Goal: Find specific page/section: Find specific page/section

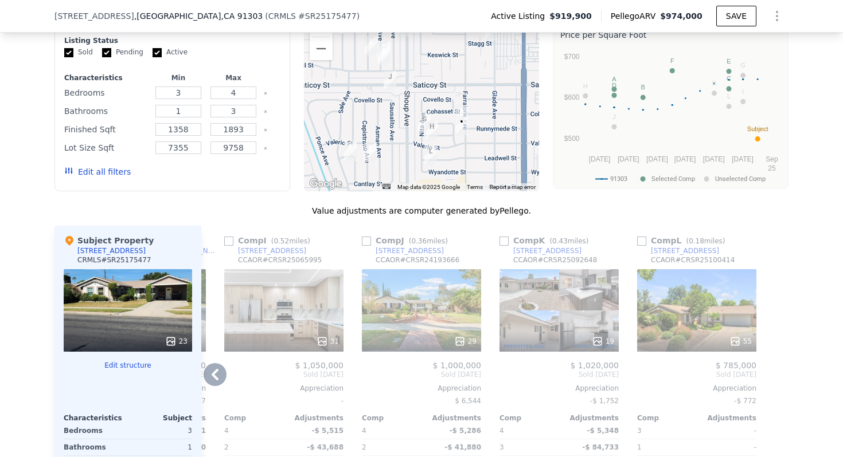
scroll to position [1052, 0]
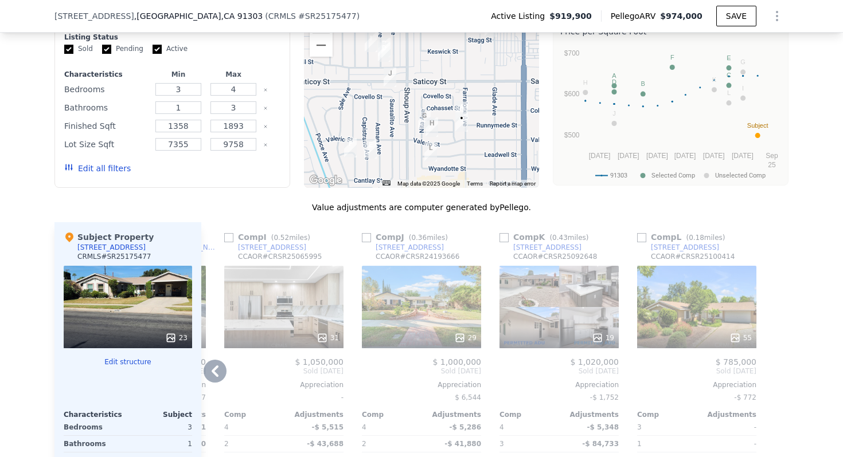
click at [307, 336] on div "31" at bounding box center [283, 337] width 109 height 11
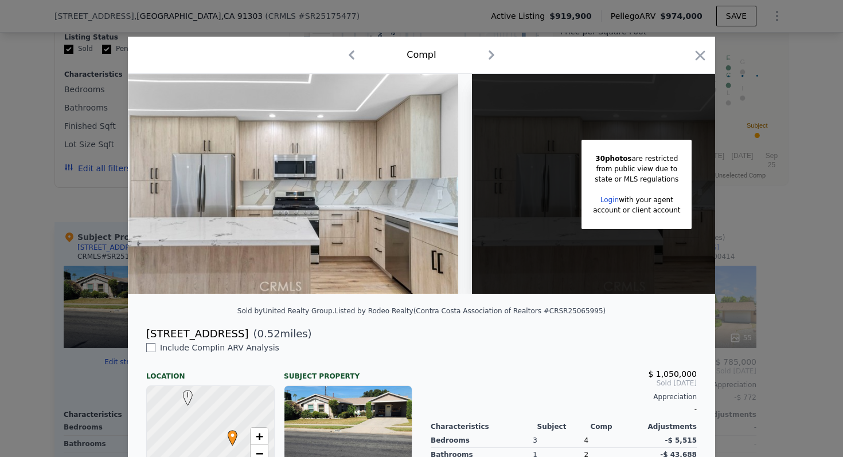
scroll to position [240, 0]
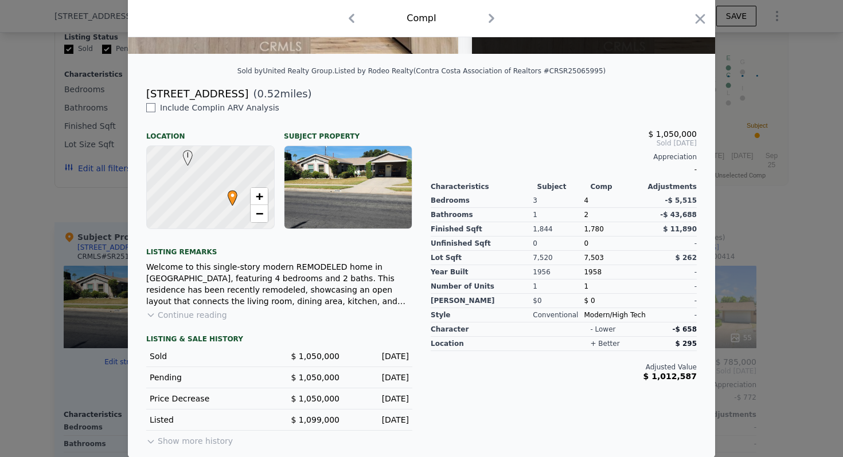
click at [366, 211] on div at bounding box center [347, 187] width 127 height 83
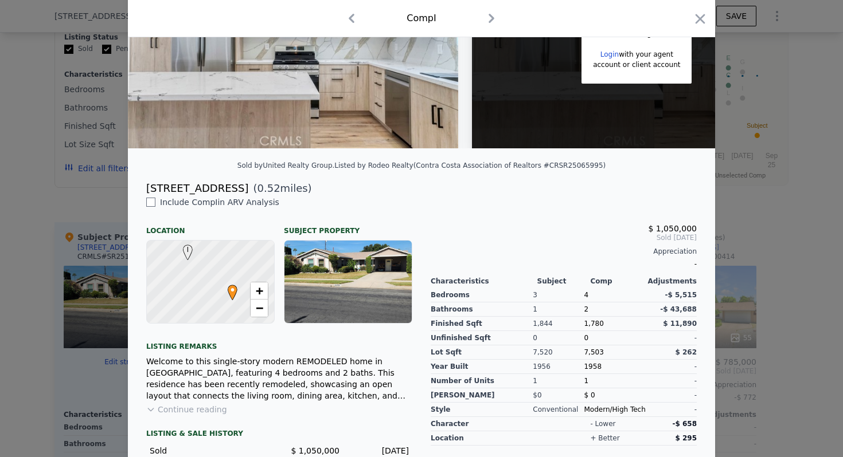
scroll to position [148, 0]
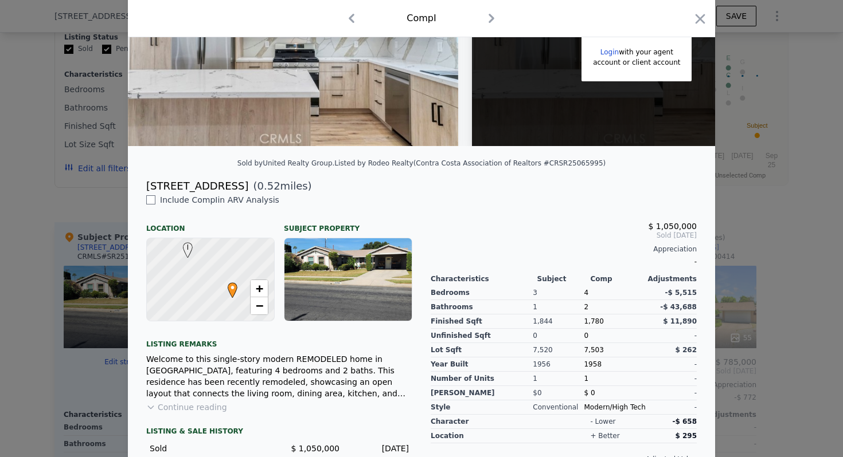
click at [93, 220] on div at bounding box center [421, 228] width 843 height 457
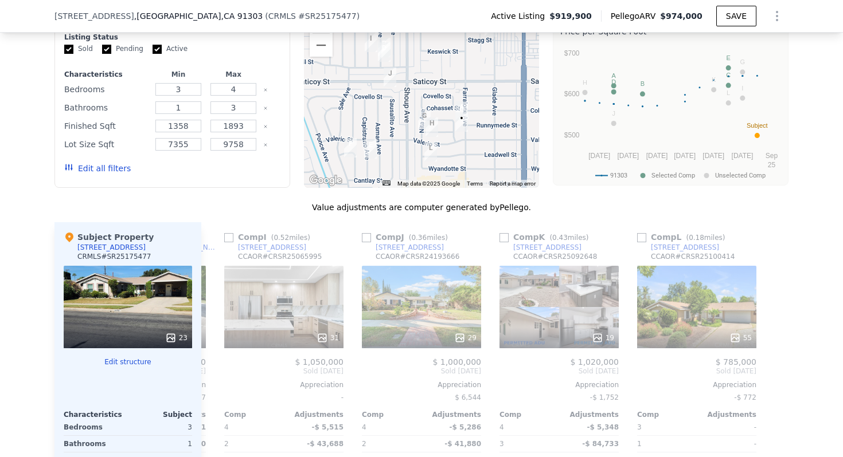
click at [390, 78] on img "22436 Saticoy St" at bounding box center [389, 77] width 13 height 19
click at [390, 71] on img "22436 Saticoy St" at bounding box center [389, 77] width 13 height 19
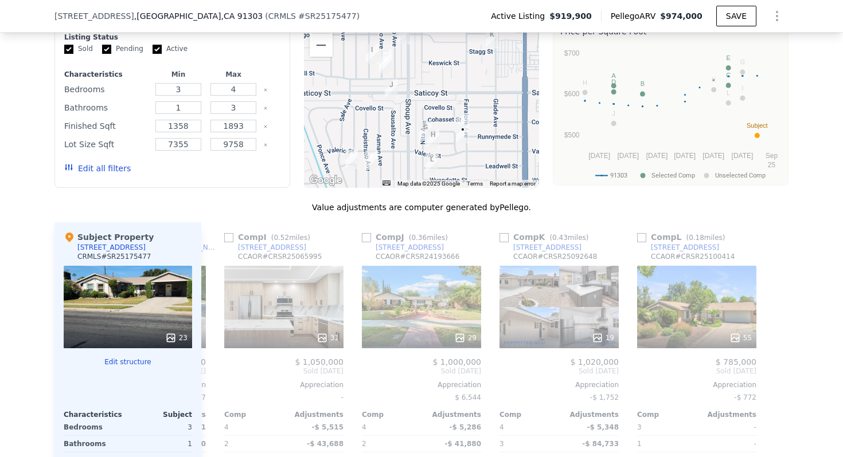
drag, startPoint x: 408, startPoint y: 148, endPoint x: 409, endPoint y: 160, distance: 12.1
click at [409, 160] on div at bounding box center [422, 96] width 236 height 183
click at [393, 84] on img "22436 Saticoy St" at bounding box center [391, 88] width 13 height 19
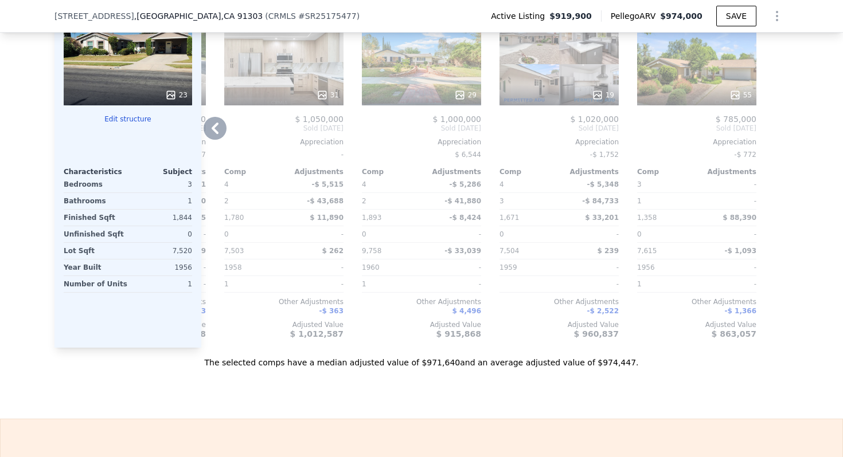
scroll to position [1298, 0]
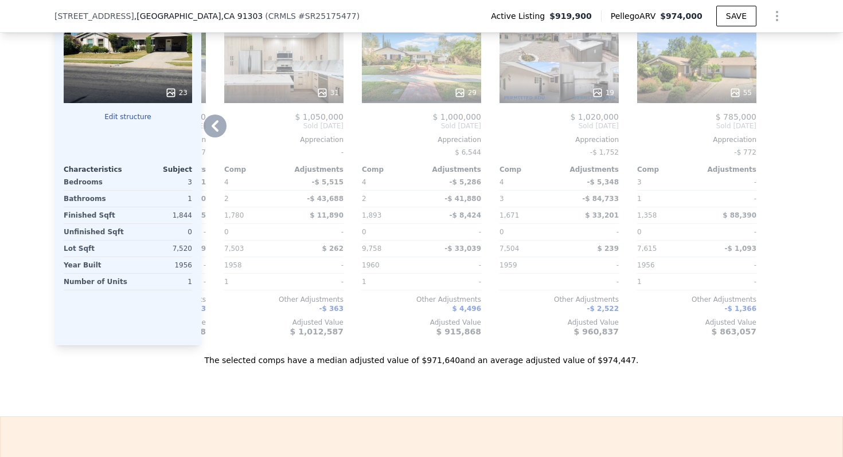
click at [218, 123] on icon at bounding box center [214, 126] width 23 height 23
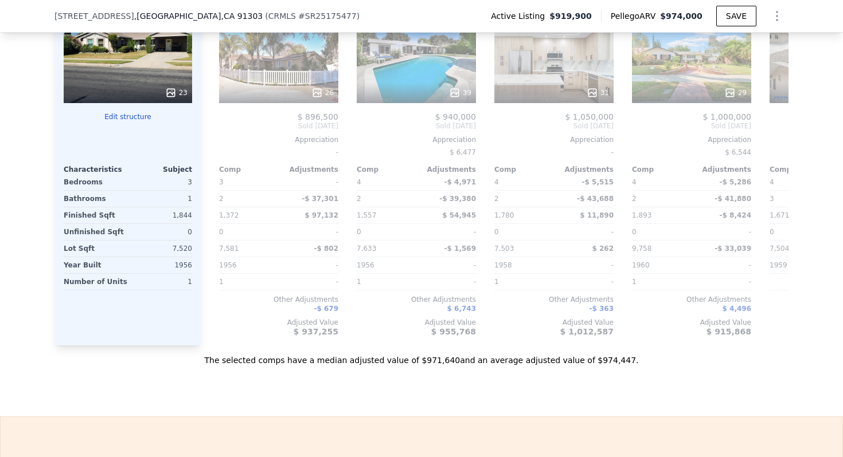
scroll to position [0, 816]
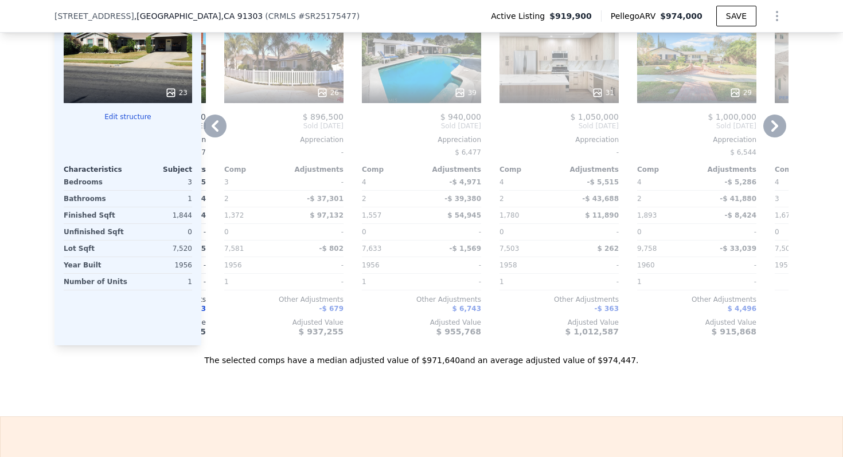
click at [213, 118] on icon at bounding box center [214, 126] width 23 height 23
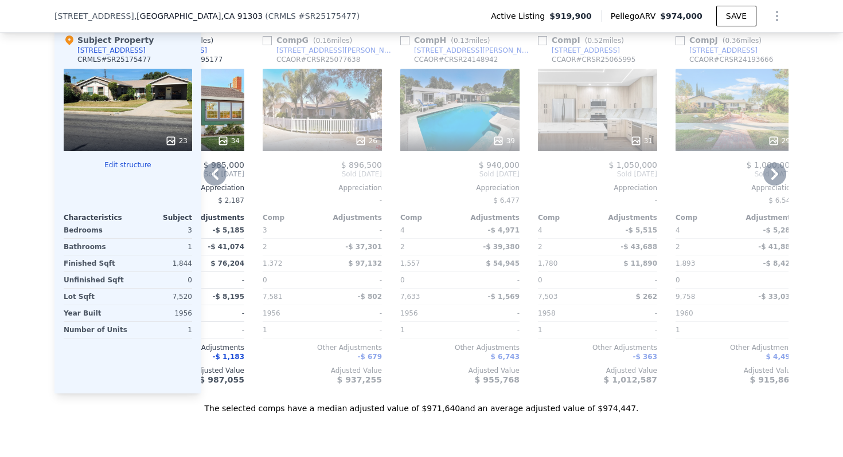
scroll to position [1241, 0]
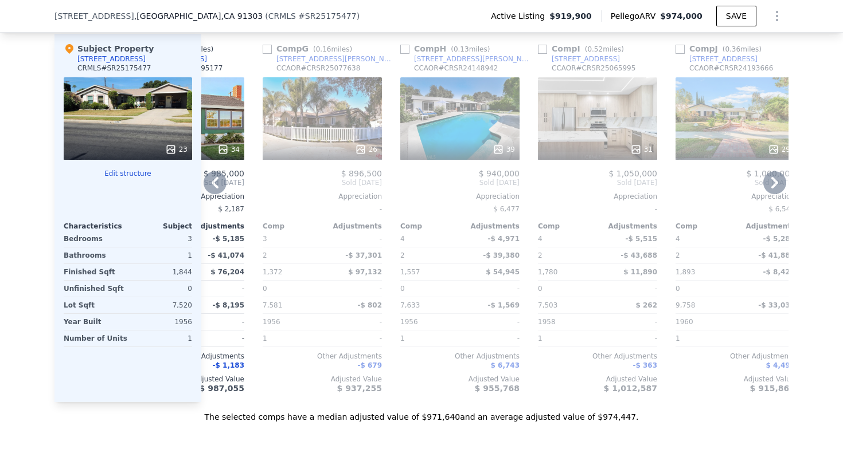
click at [598, 57] on div "[STREET_ADDRESS]" at bounding box center [585, 58] width 68 height 9
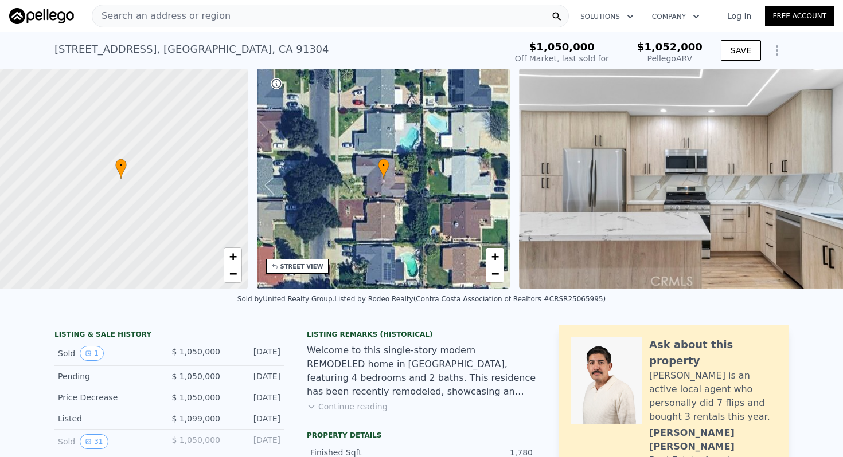
scroll to position [0, 5]
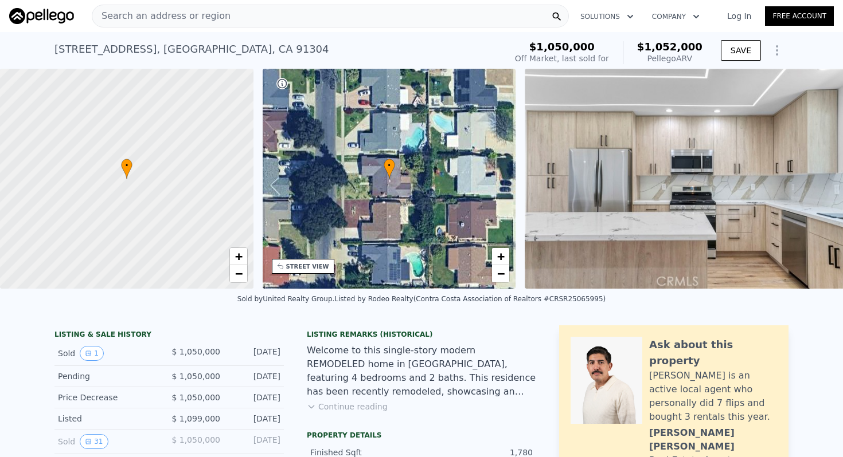
click at [383, 26] on div "Search an address or region" at bounding box center [330, 16] width 477 height 23
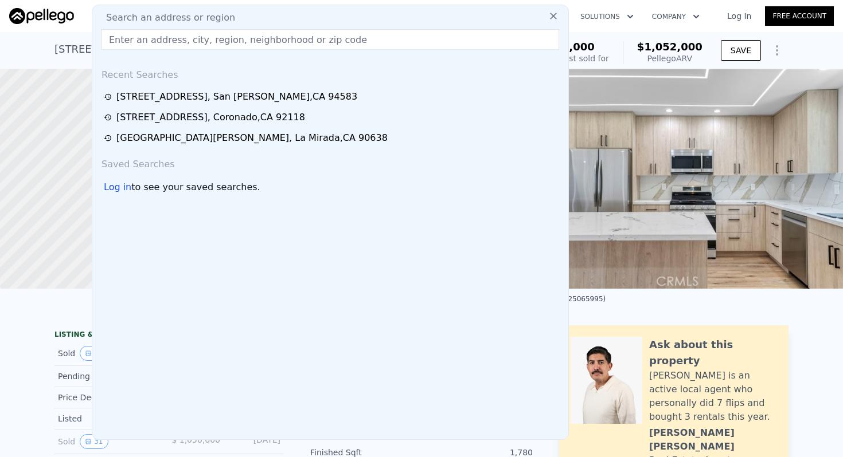
click at [383, 18] on div "Search an address or region" at bounding box center [330, 18] width 467 height 14
click at [371, 34] on input "text" at bounding box center [329, 39] width 457 height 21
paste input "17216 Luverne Pl, Encino, CA 91316"
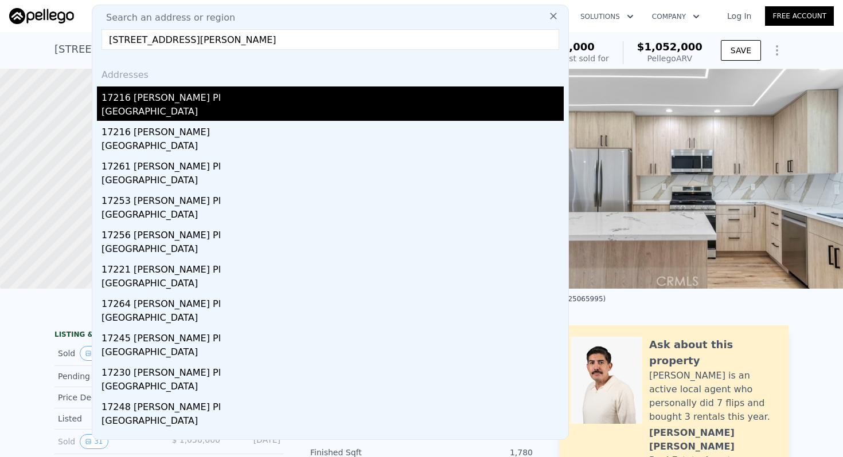
type input "17216 Luverne Pl, Encino, CA 91316"
click at [168, 99] on div "17216 Luverne Pl" at bounding box center [332, 96] width 462 height 18
